Goal: Find specific page/section: Find specific page/section

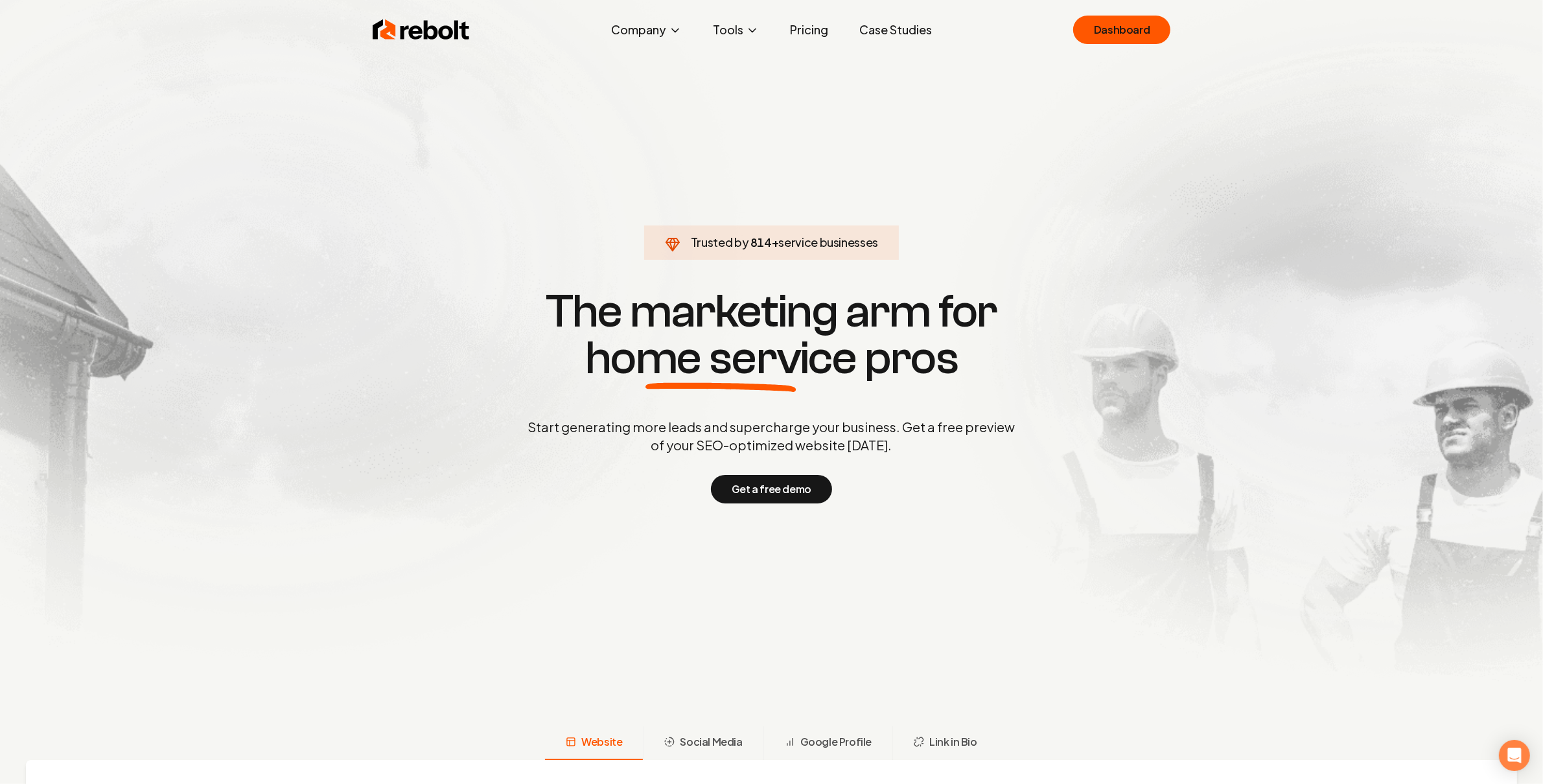
click at [1157, 11] on div "Rebolt Company About Blog Jobs Help Center Tools Google Review QR Code Generato…" at bounding box center [771, 30] width 829 height 39
click at [1152, 16] on link "Dashboard" at bounding box center [1121, 30] width 97 height 29
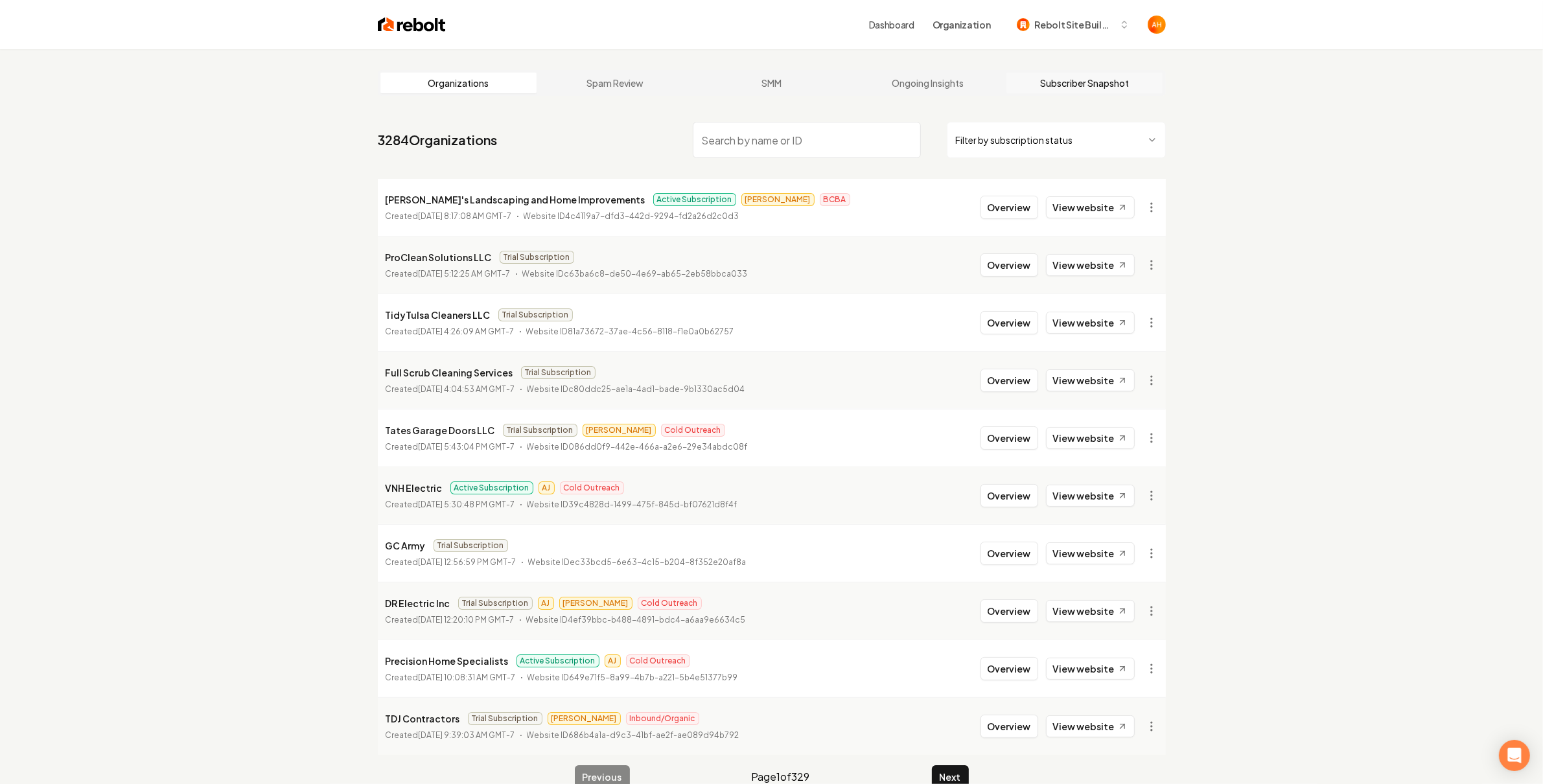
click at [1084, 90] on link "Subscriber Snapshot" at bounding box center [1084, 82] width 157 height 21
